Goal: Book appointment/travel/reservation

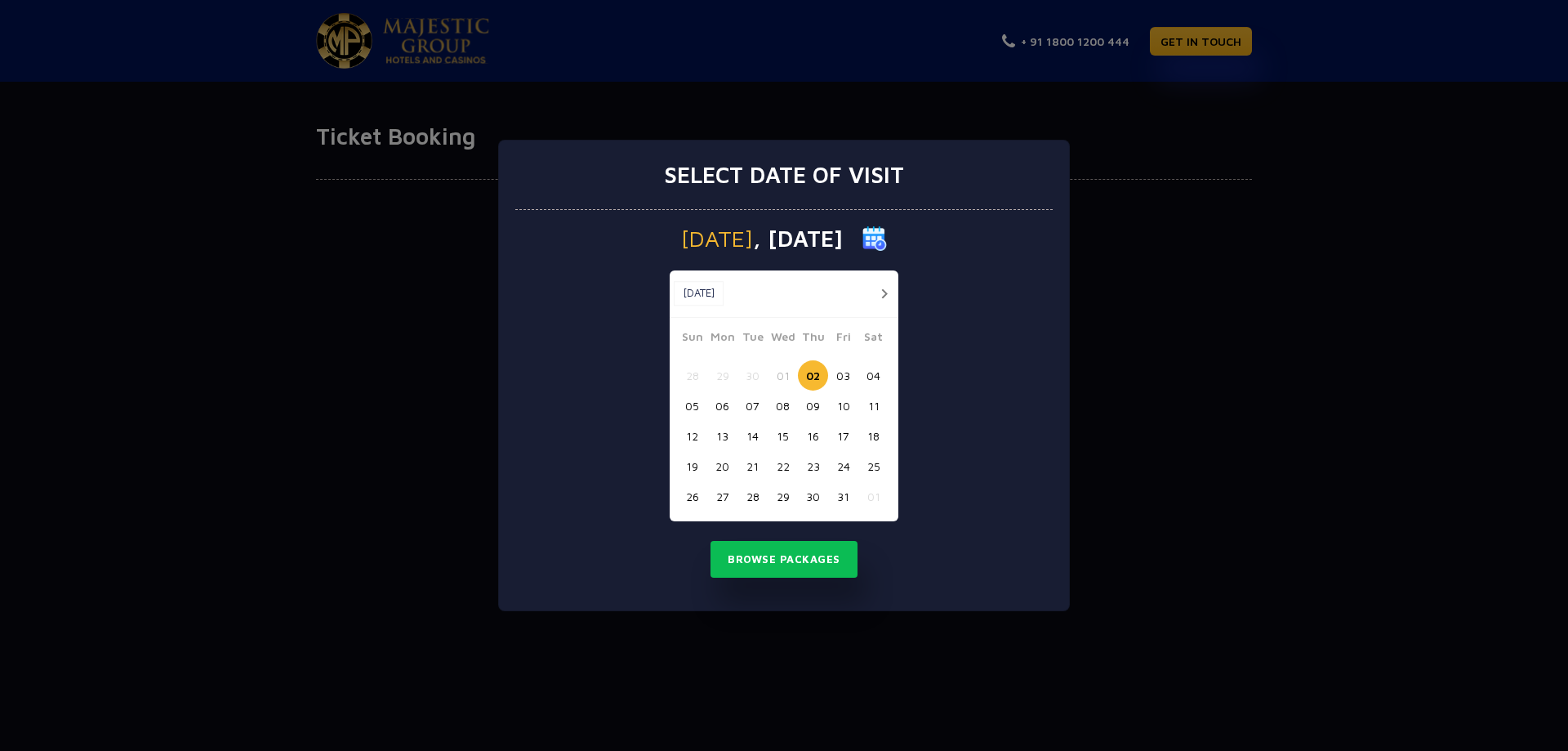
click at [881, 291] on button "button" at bounding box center [883, 294] width 20 height 20
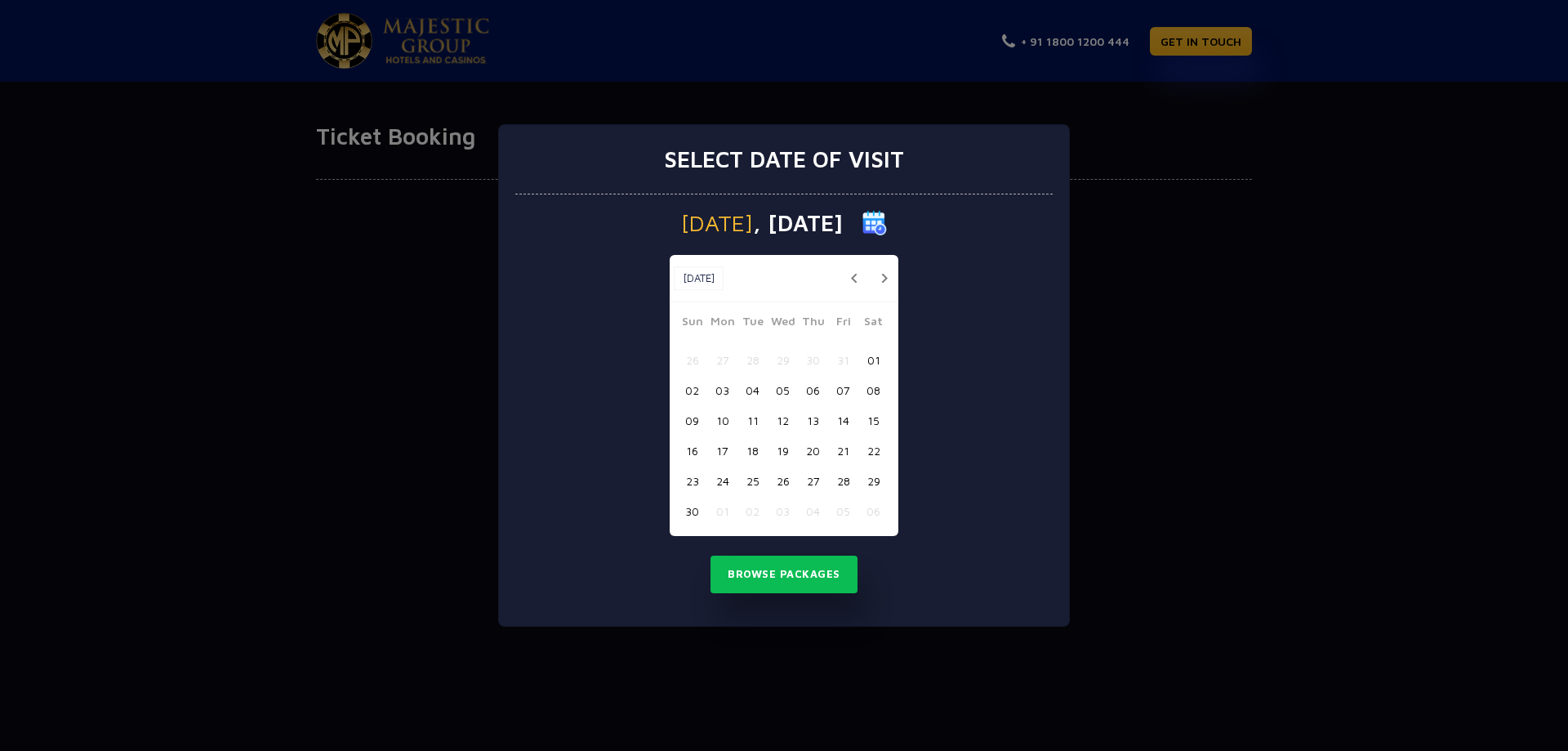
click at [840, 479] on button "28" at bounding box center [843, 481] width 30 height 30
click at [869, 478] on button "29" at bounding box center [873, 481] width 30 height 30
click at [837, 481] on button "28" at bounding box center [843, 481] width 30 height 30
click at [812, 478] on button "27" at bounding box center [813, 481] width 30 height 30
click at [844, 480] on button "28" at bounding box center [843, 481] width 30 height 30
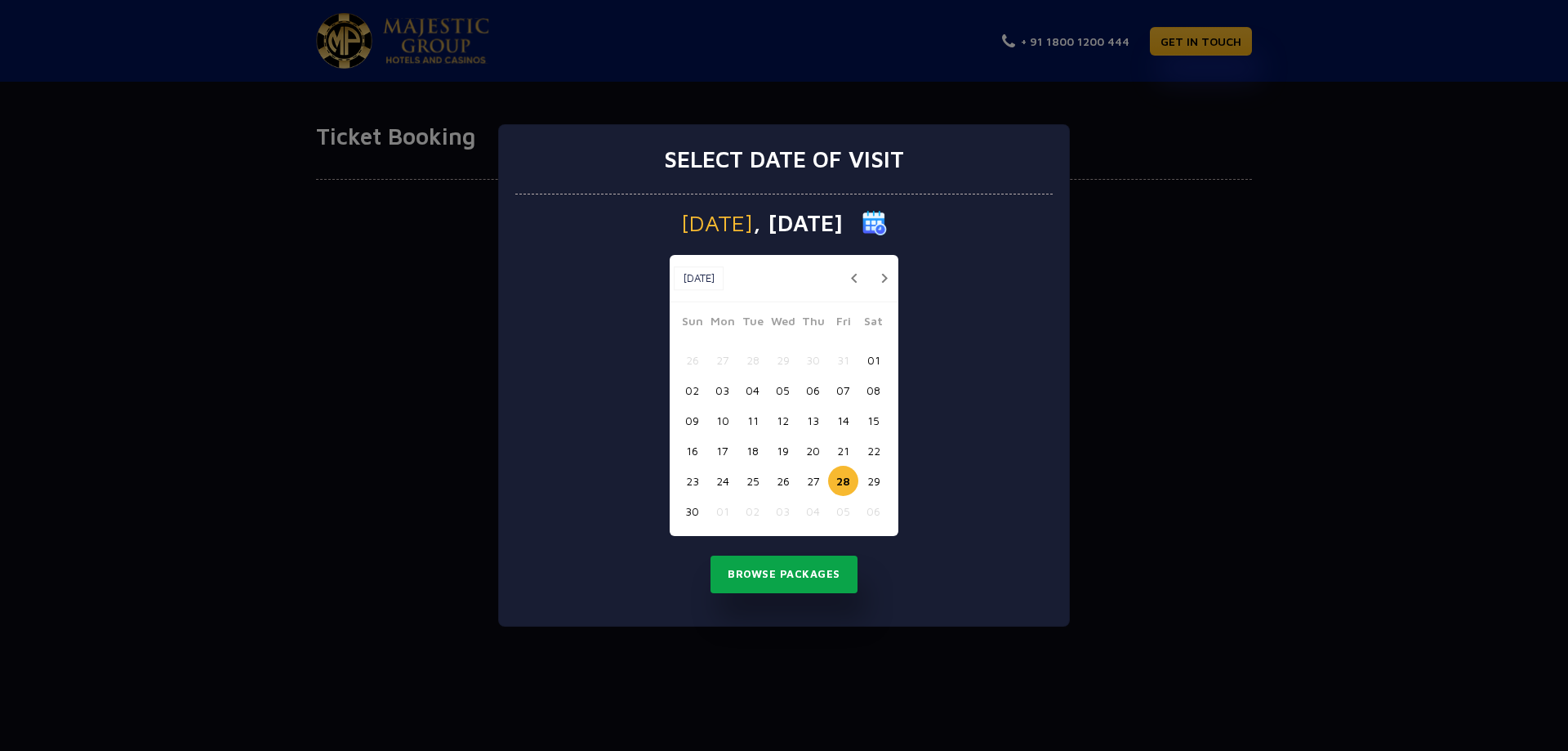
click at [785, 568] on button "Browse Packages" at bounding box center [784, 574] width 147 height 37
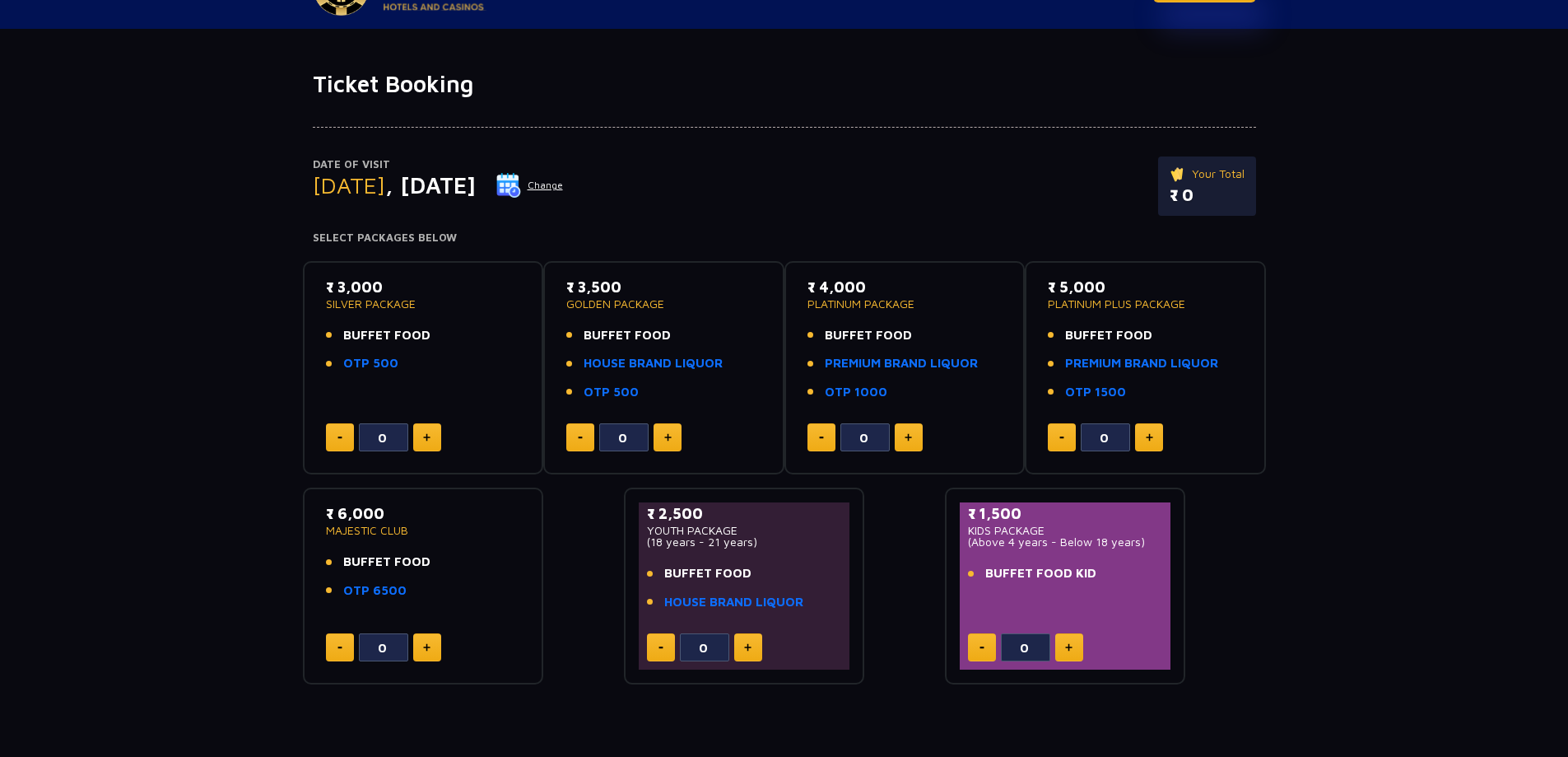
scroll to position [82, 0]
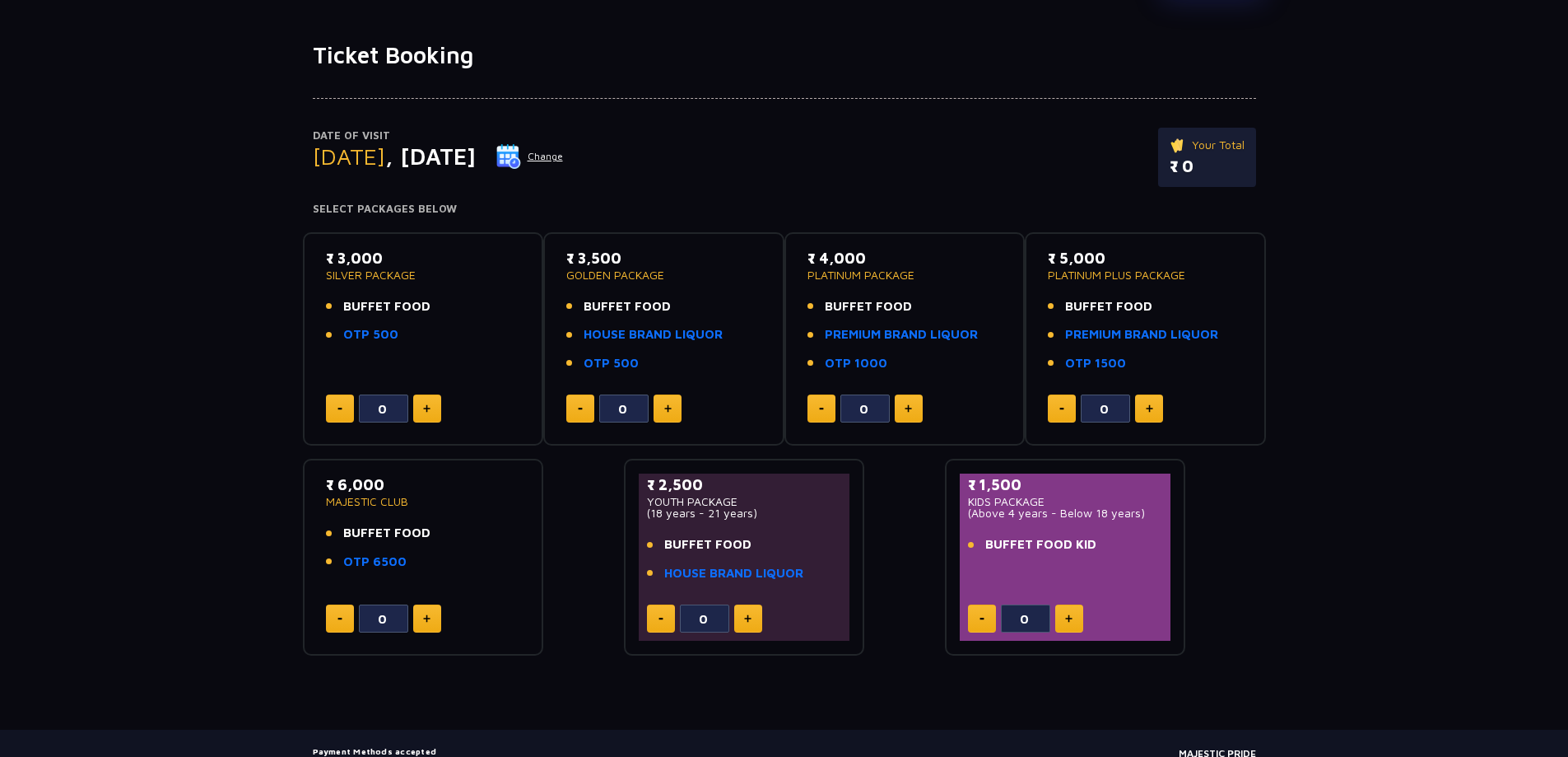
click at [904, 411] on img at bounding box center [908, 409] width 8 height 9
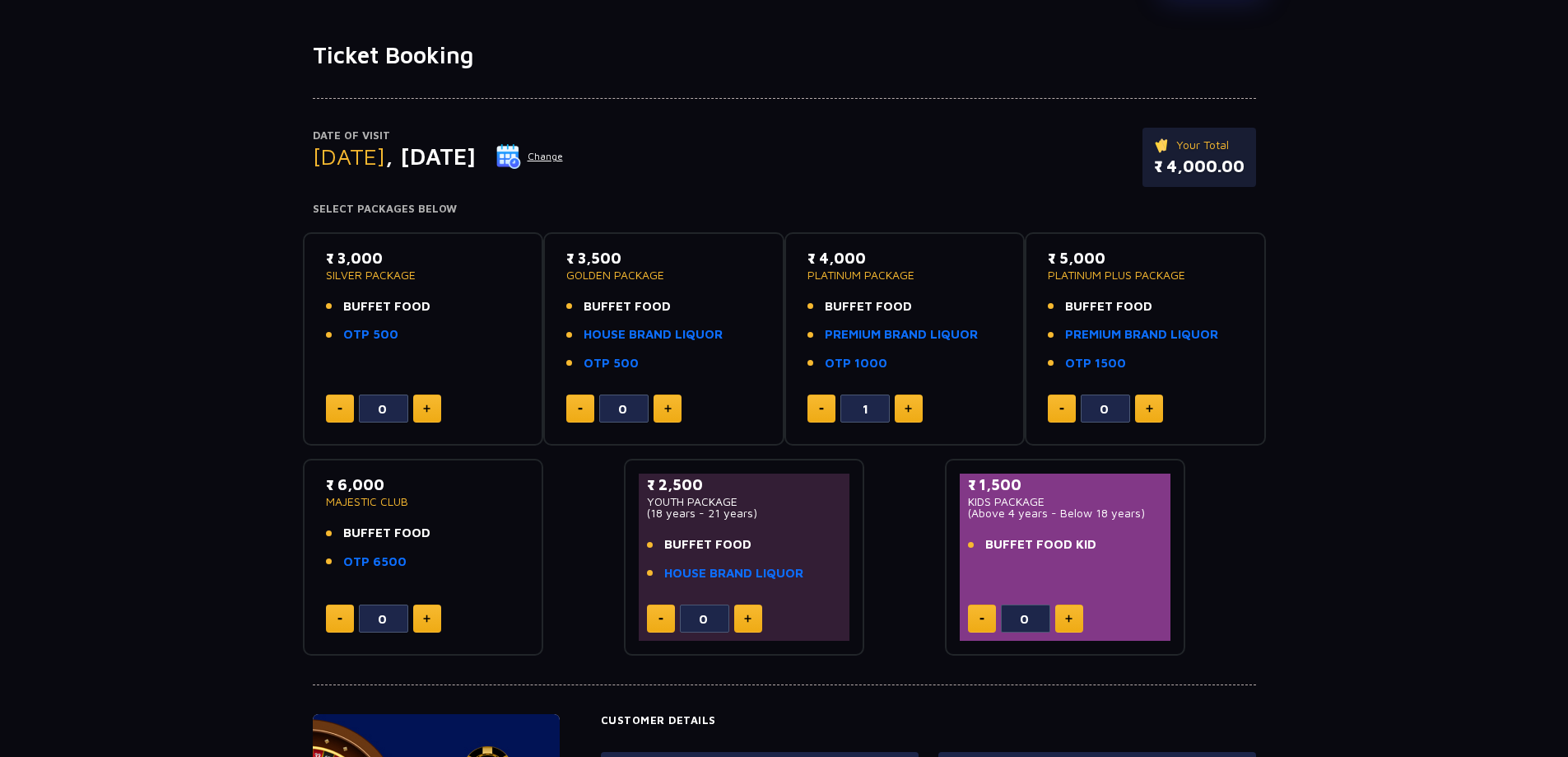
click at [909, 411] on img at bounding box center [908, 409] width 8 height 9
type input "2"
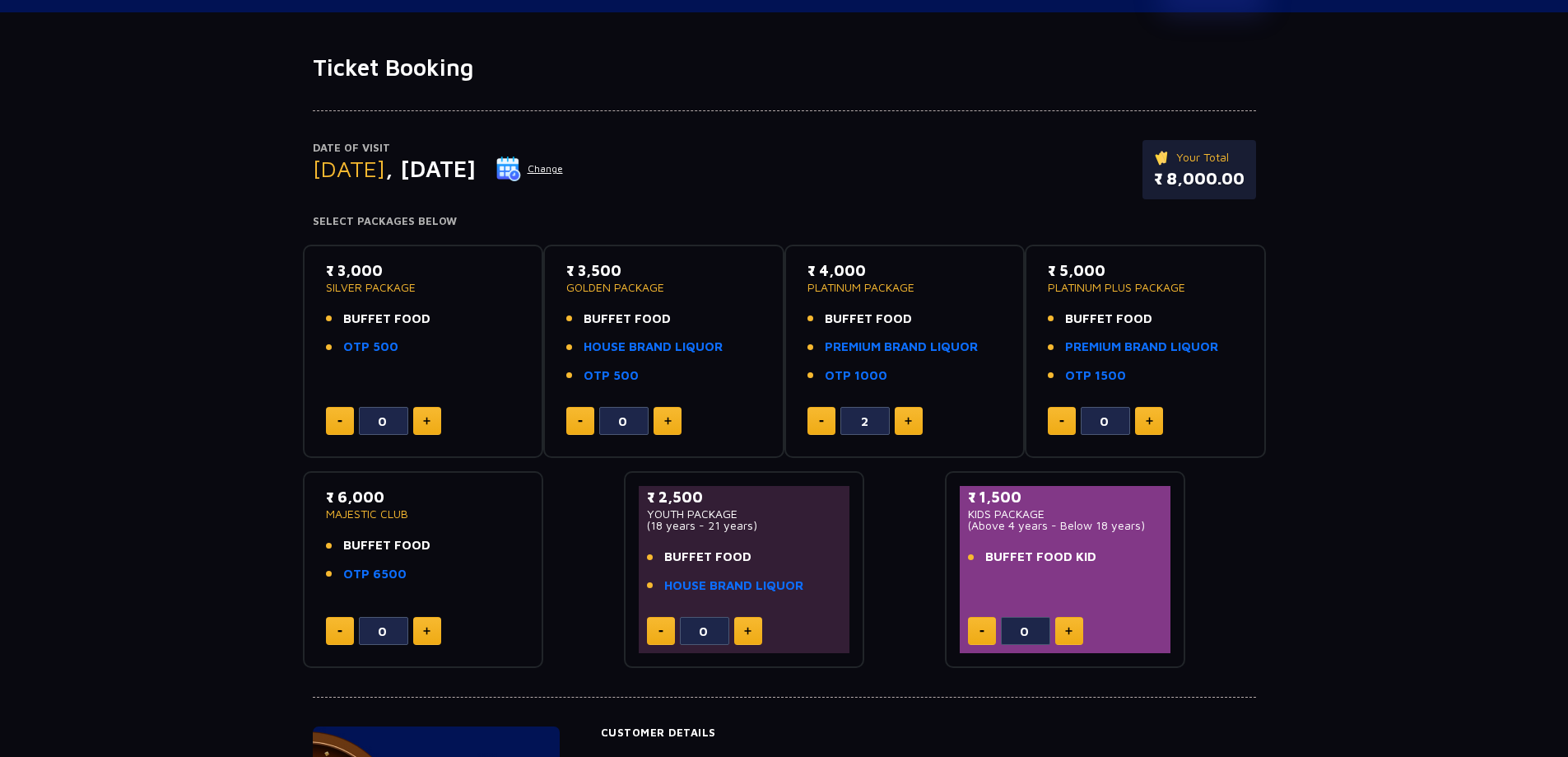
scroll to position [0, 0]
